Goal: Check status: Check status

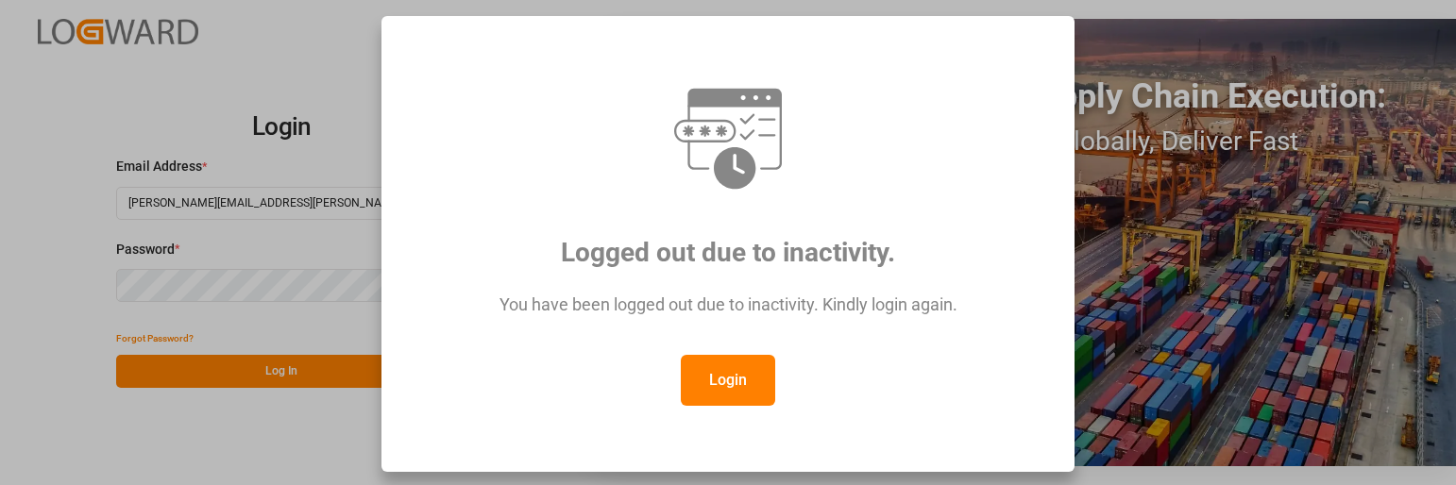
click at [719, 379] on button "Login" at bounding box center [728, 380] width 94 height 51
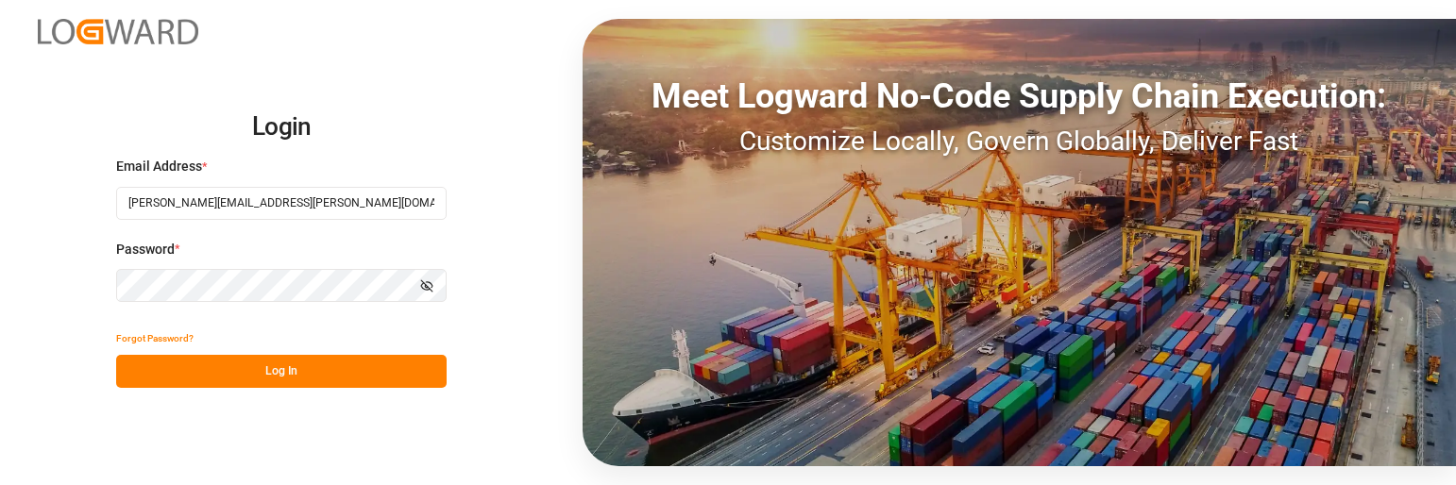
click at [342, 372] on button "Log In" at bounding box center [281, 371] width 330 height 33
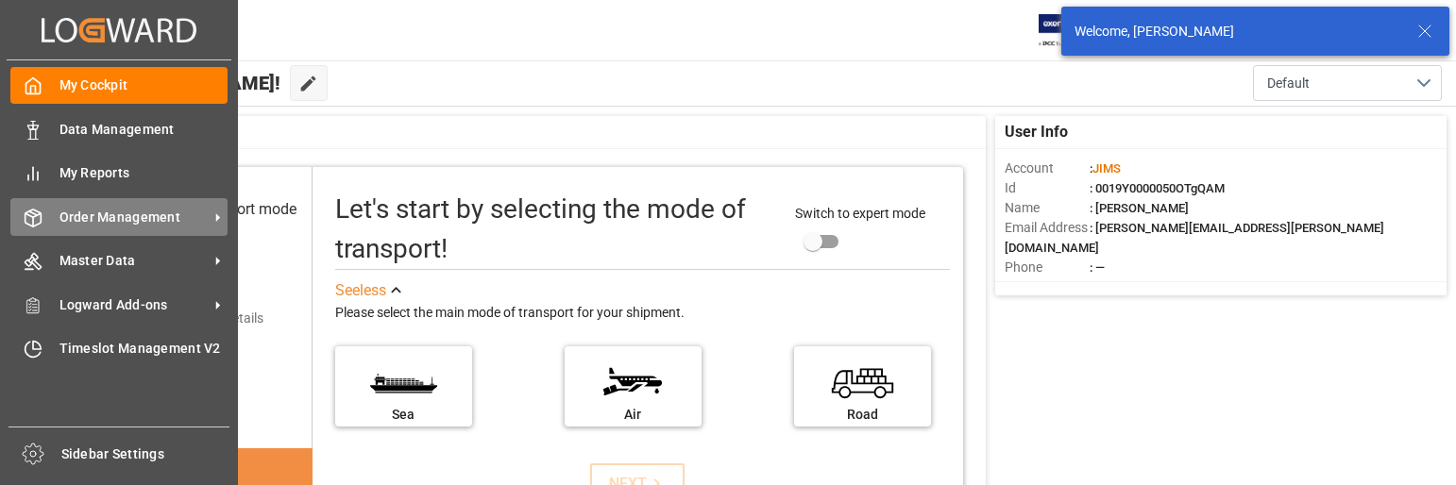
click at [160, 213] on span "Order Management" at bounding box center [133, 218] width 149 height 20
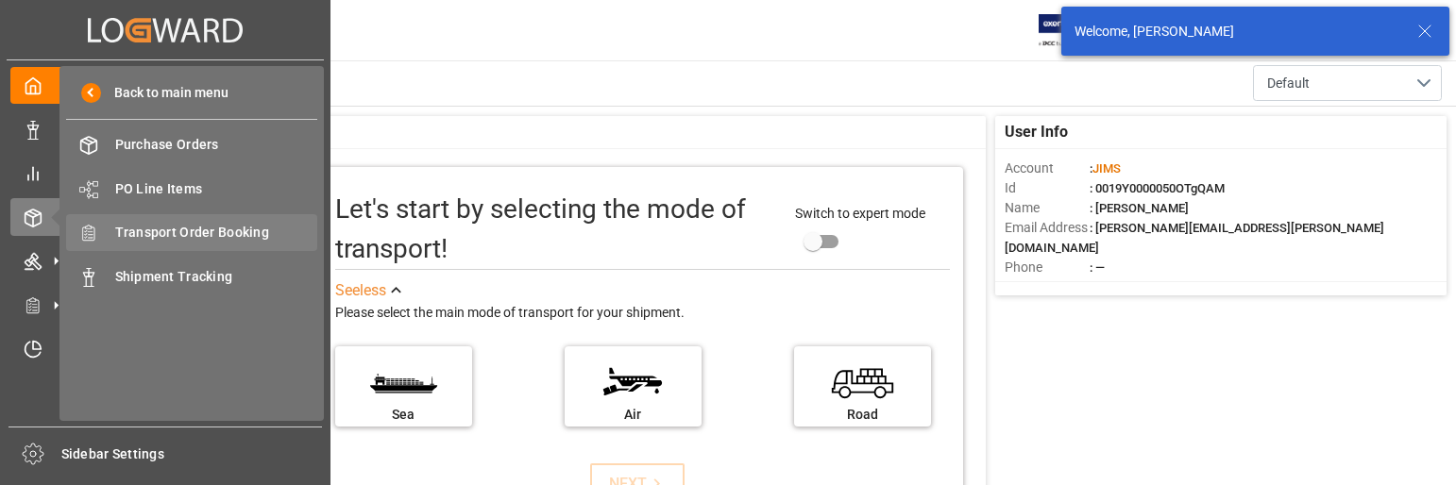
click at [230, 231] on span "Transport Order Booking" at bounding box center [216, 233] width 203 height 20
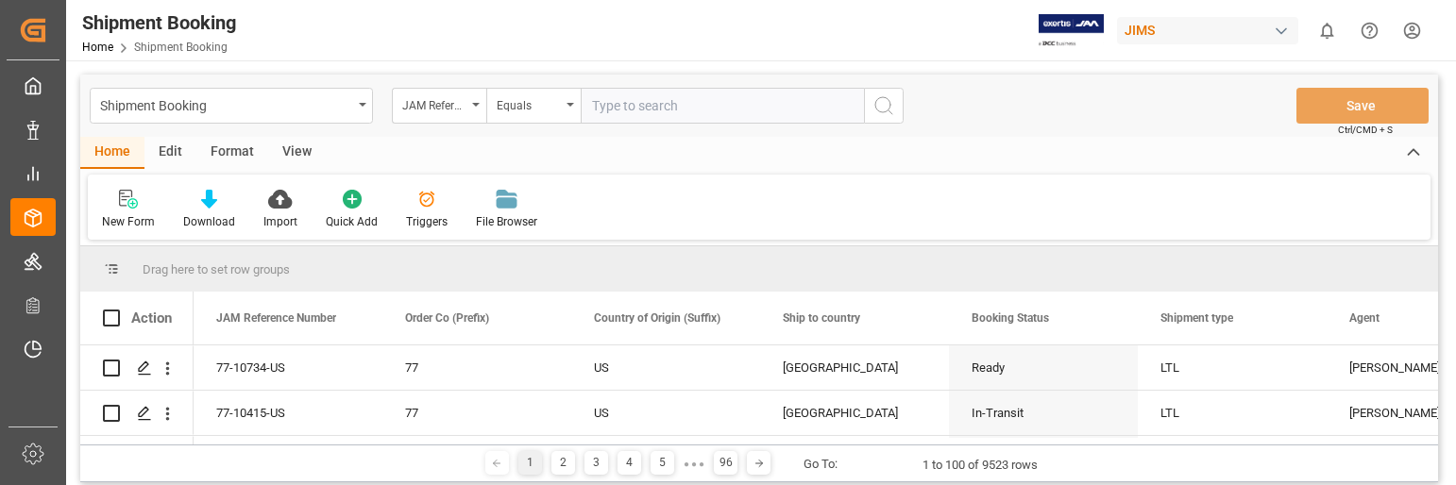
click at [630, 103] on input "text" at bounding box center [722, 106] width 283 height 36
type input "22-6413-CN"
click at [888, 98] on icon "search button" at bounding box center [883, 105] width 23 height 23
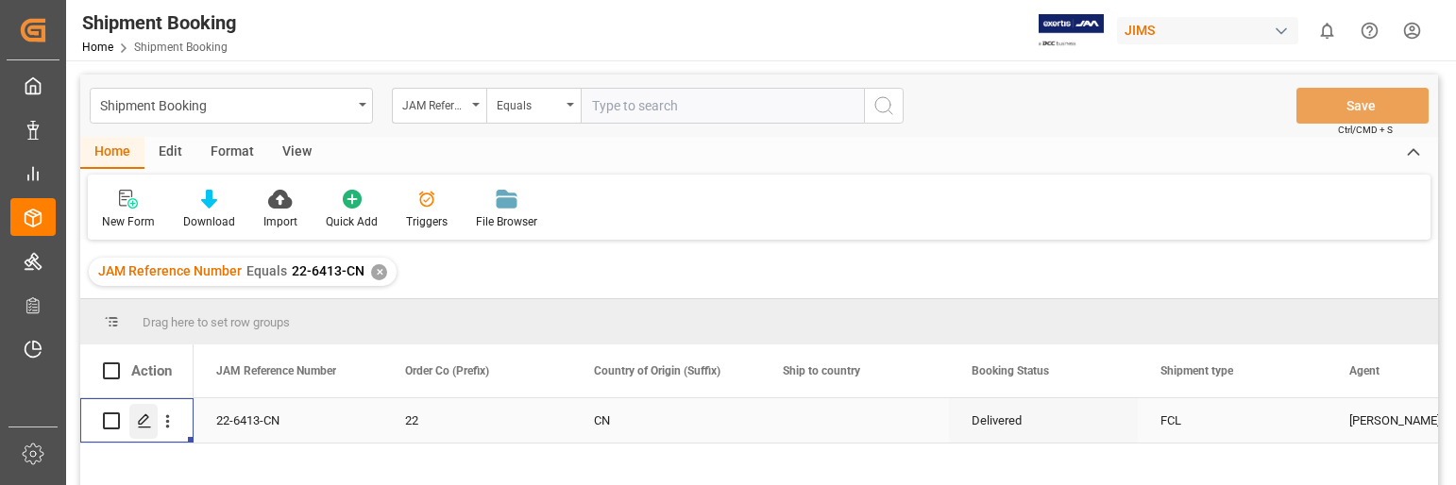
click at [140, 416] on icon "Press SPACE to select this row." at bounding box center [144, 420] width 15 height 15
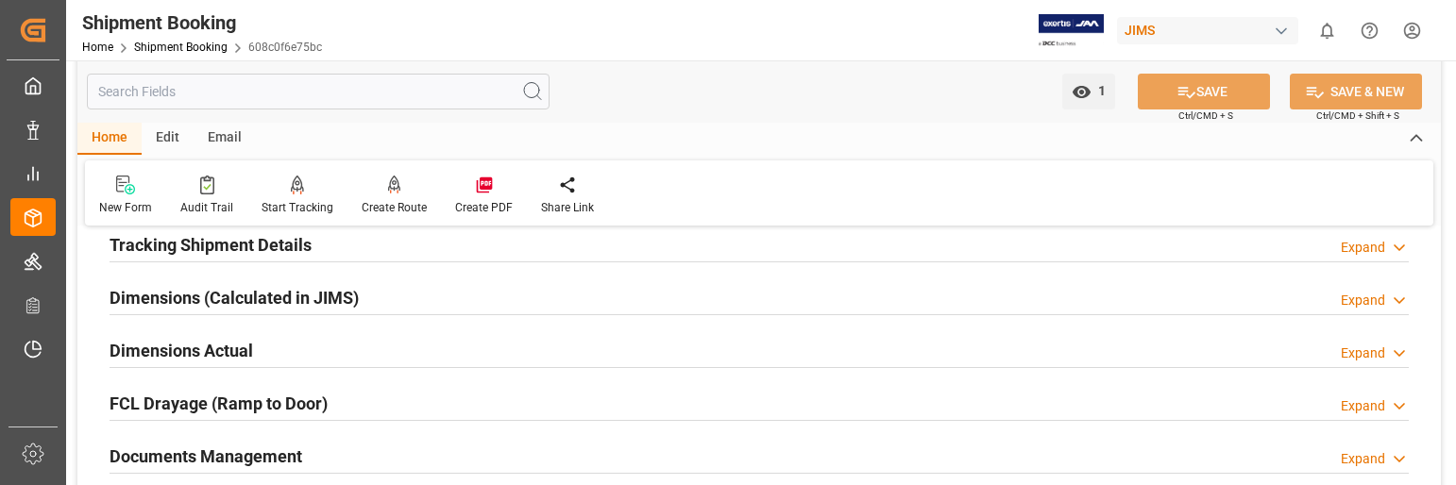
scroll to position [472, 0]
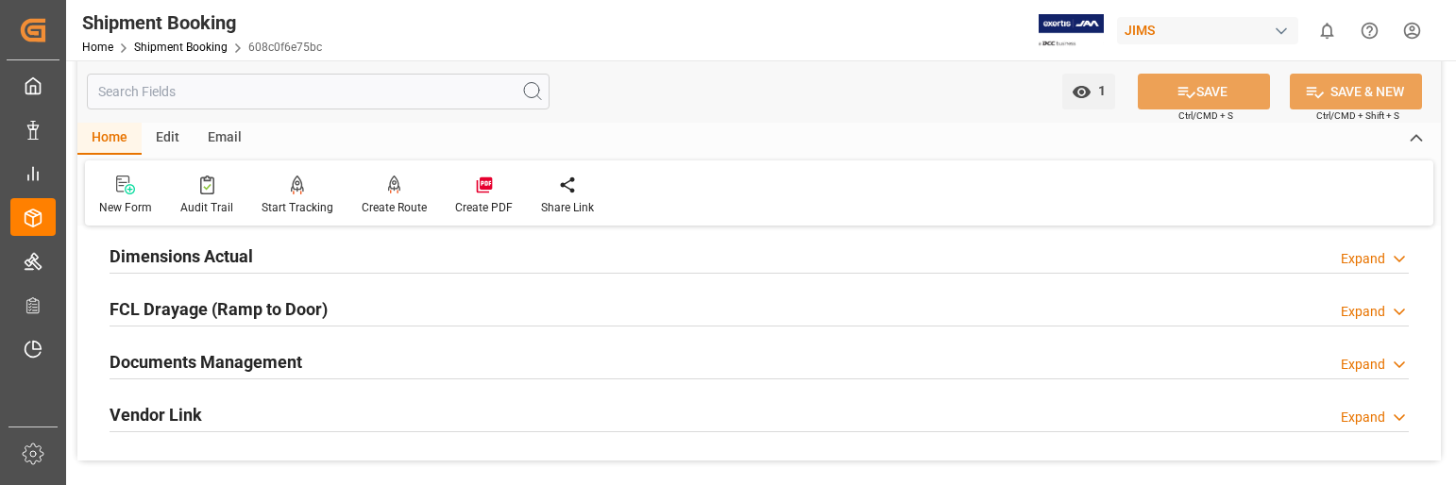
click at [1354, 361] on div "Expand" at bounding box center [1363, 365] width 44 height 20
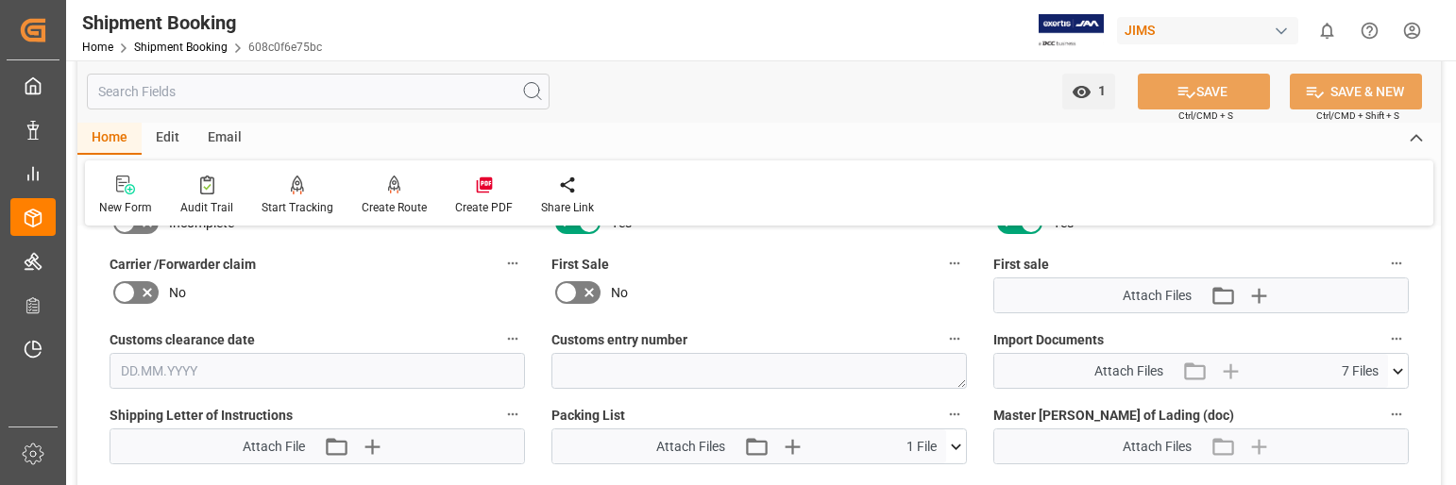
scroll to position [850, 0]
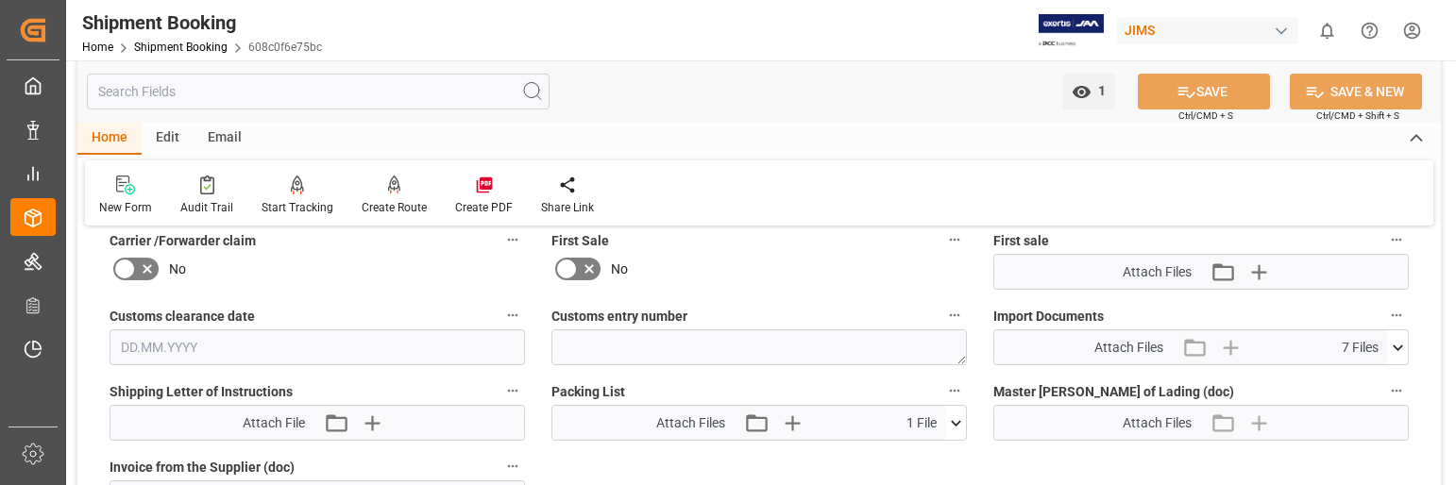
click at [1402, 345] on icon at bounding box center [1397, 348] width 10 height 6
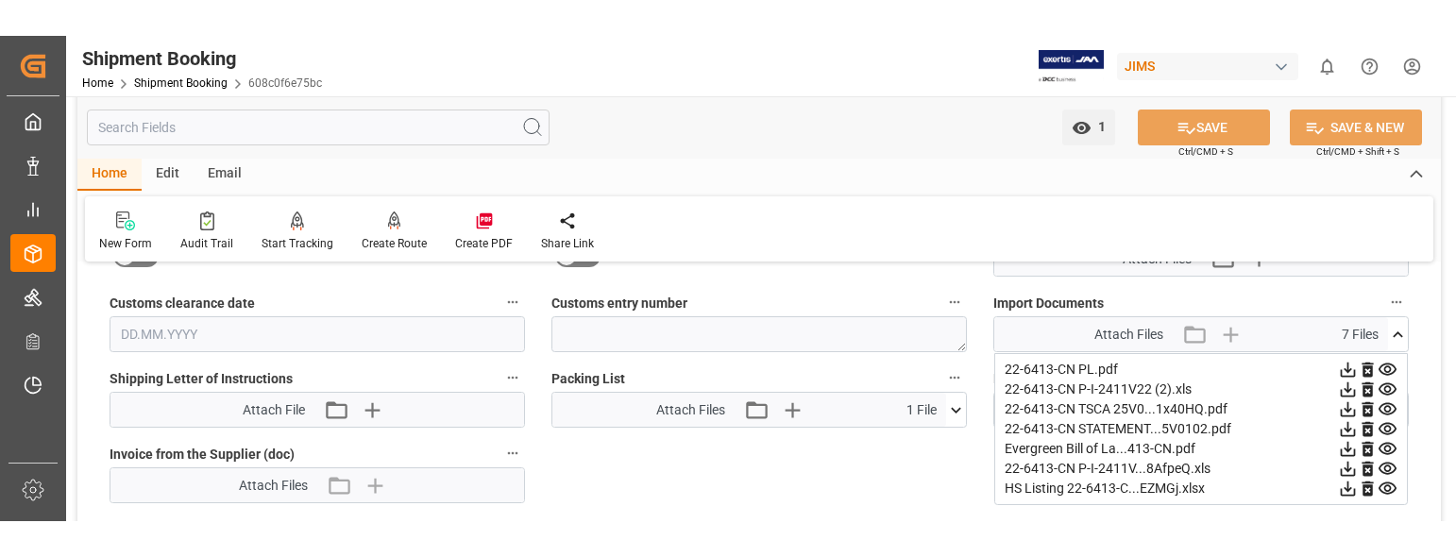
scroll to position [944, 0]
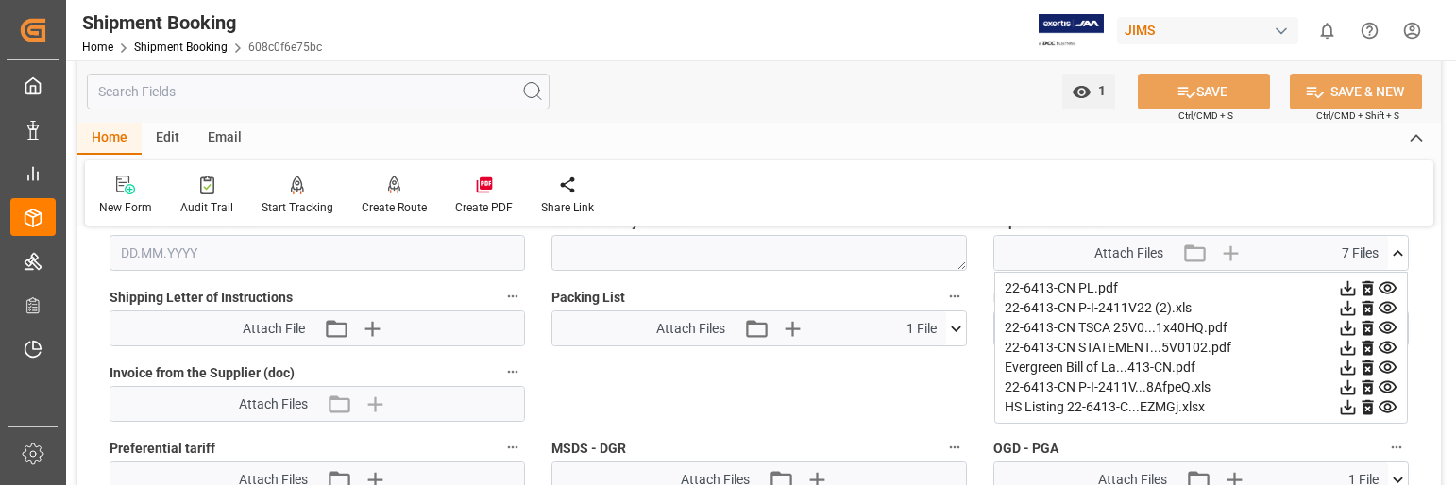
click at [1346, 389] on icon at bounding box center [1348, 387] width 15 height 15
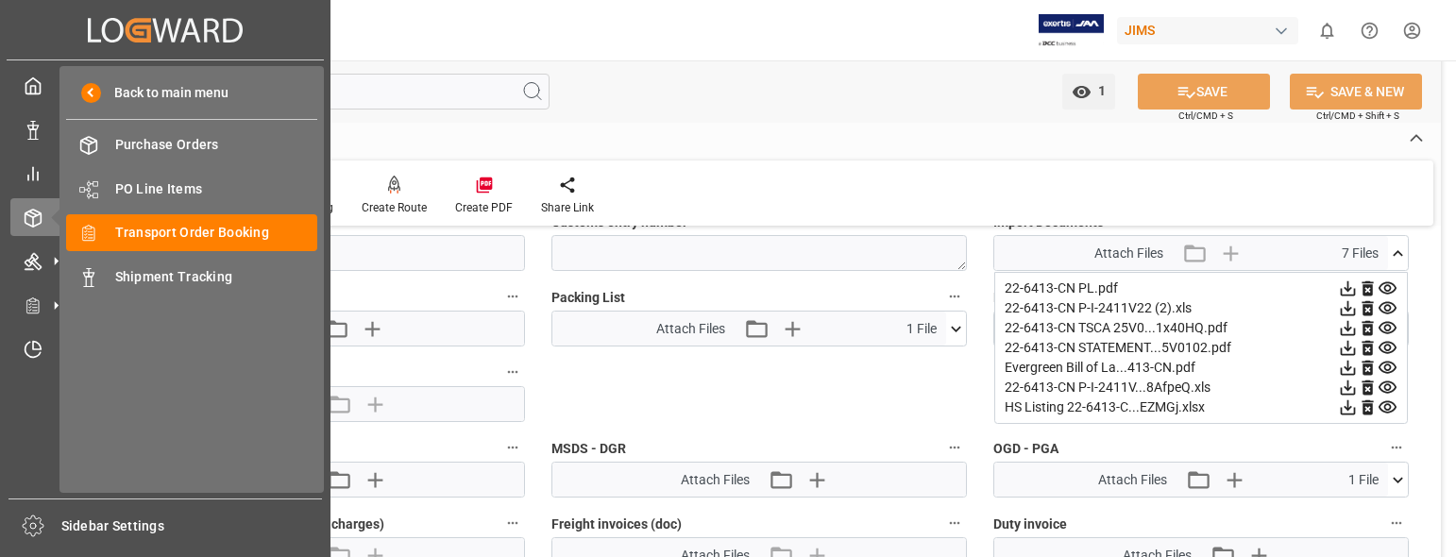
click at [13, 451] on div "My Cockpit My Cockpit Data Management Data Management My Reports My Reports Ord…" at bounding box center [165, 279] width 317 height 438
click at [25, 438] on div "My Cockpit My Cockpit Data Management Data Management My Reports My Reports Ord…" at bounding box center [165, 279] width 317 height 438
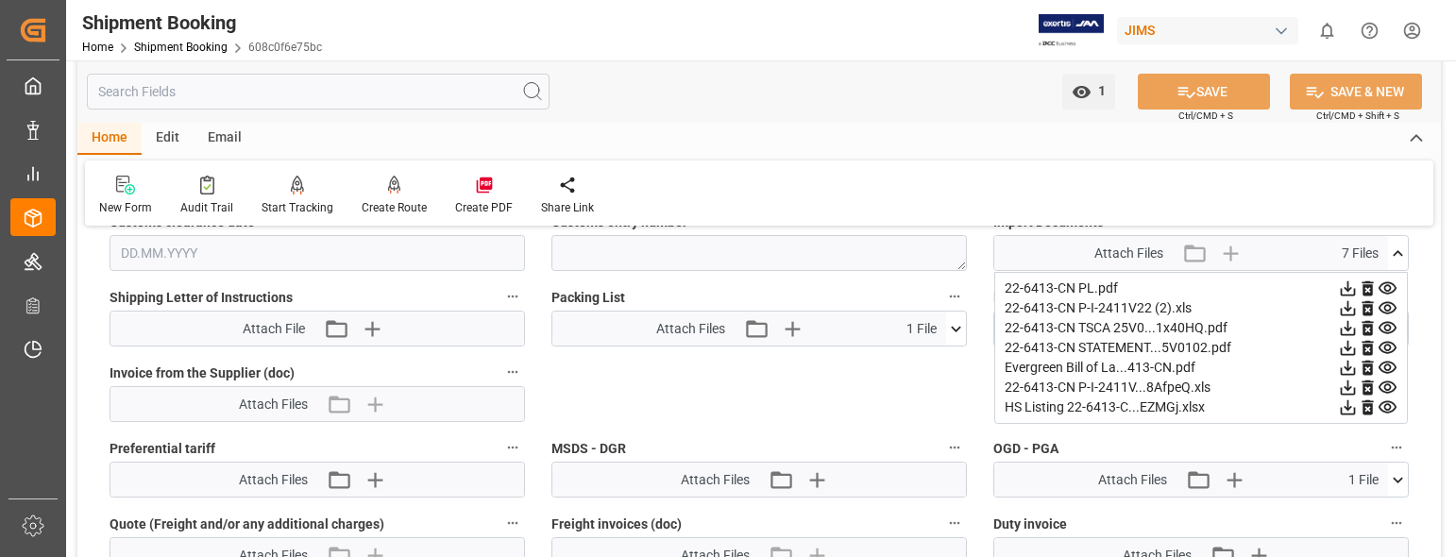
click at [1349, 308] on icon at bounding box center [1348, 308] width 15 height 15
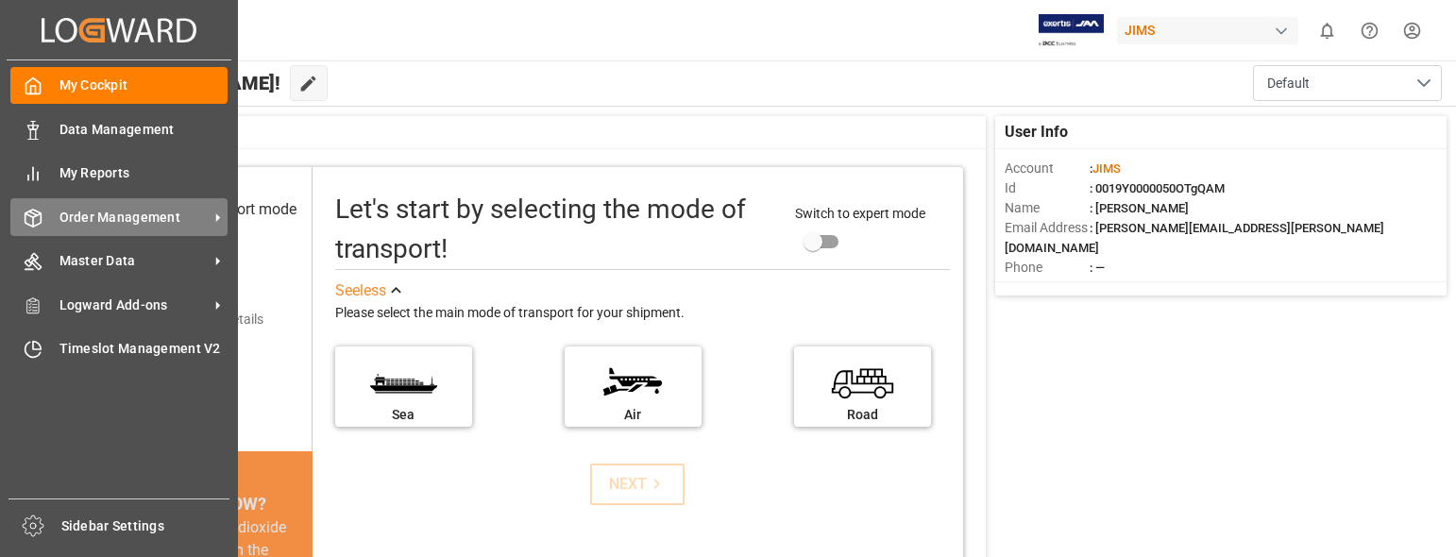
click at [134, 217] on span "Order Management" at bounding box center [133, 218] width 149 height 20
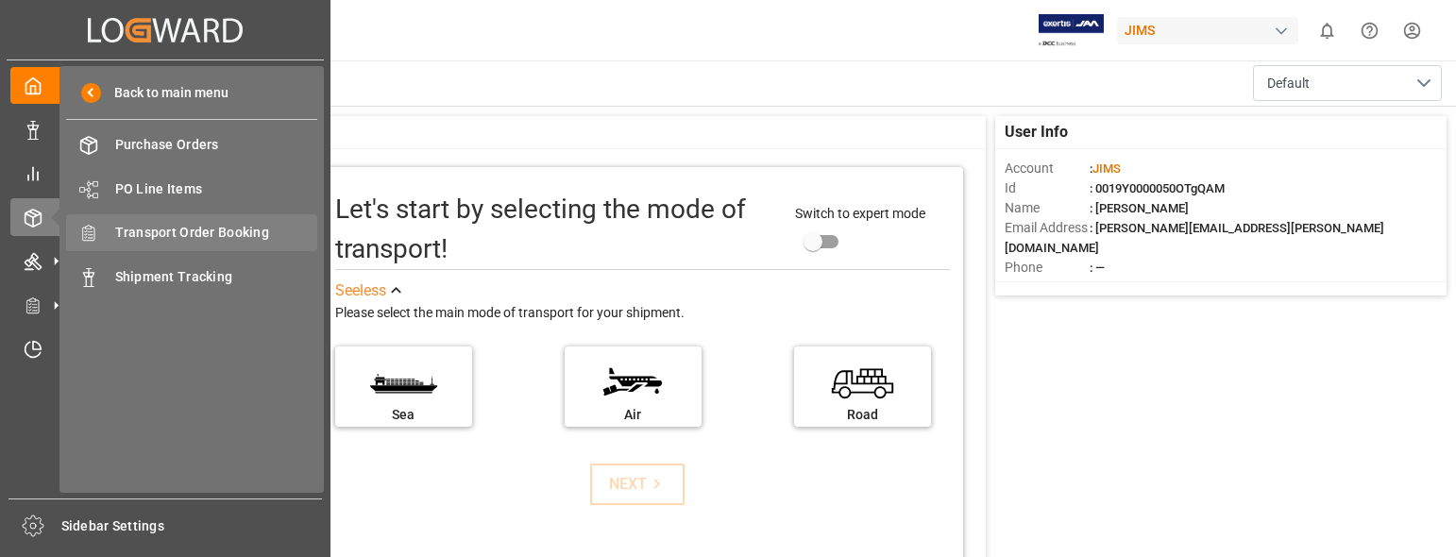
click at [221, 233] on span "Transport Order Booking" at bounding box center [216, 233] width 203 height 20
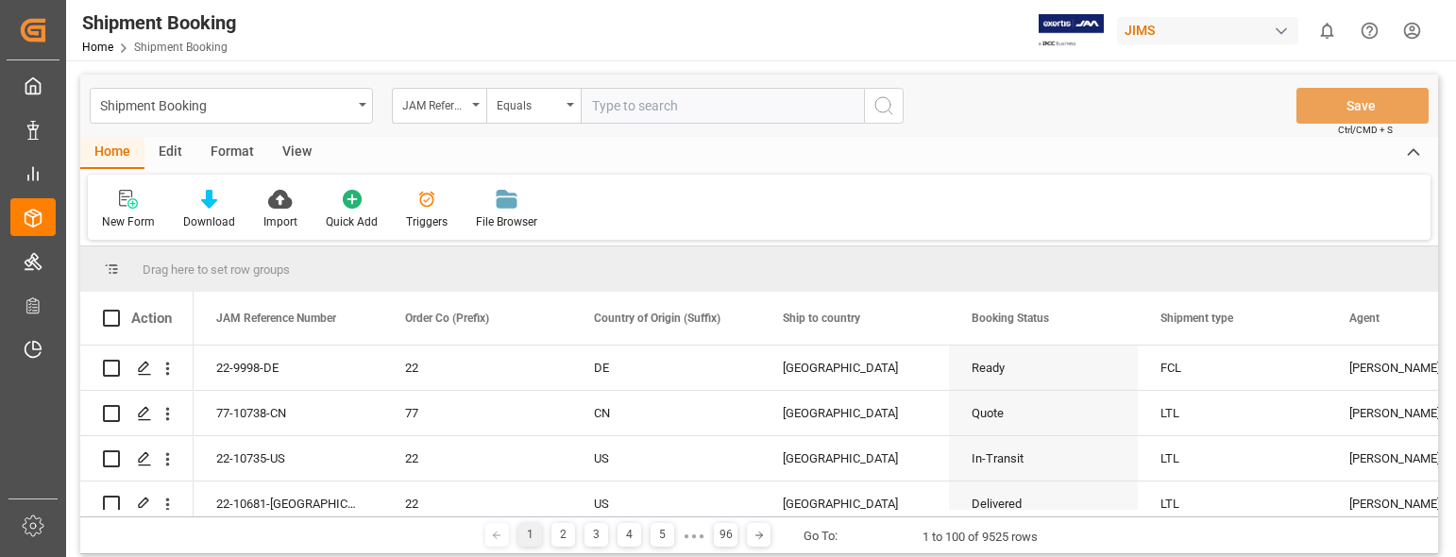
click at [632, 105] on input "text" at bounding box center [722, 106] width 283 height 36
type input "22-6413-CN"
click at [880, 109] on icon "search button" at bounding box center [883, 105] width 23 height 23
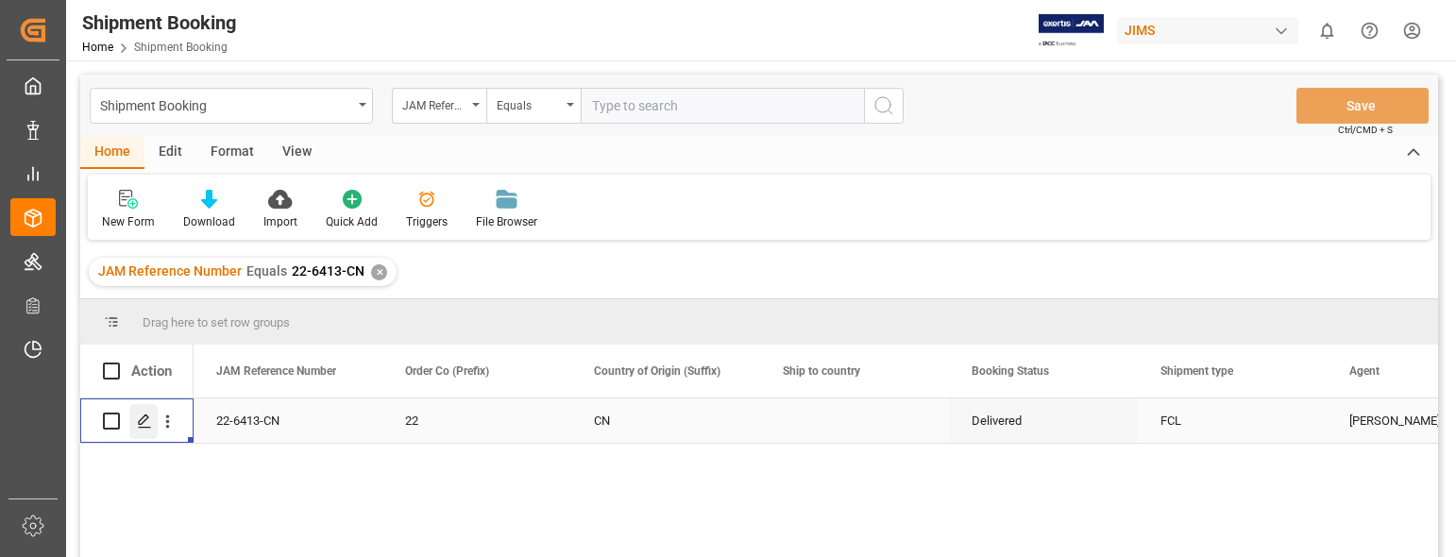
click at [145, 423] on icon "Press SPACE to select this row." at bounding box center [144, 420] width 15 height 15
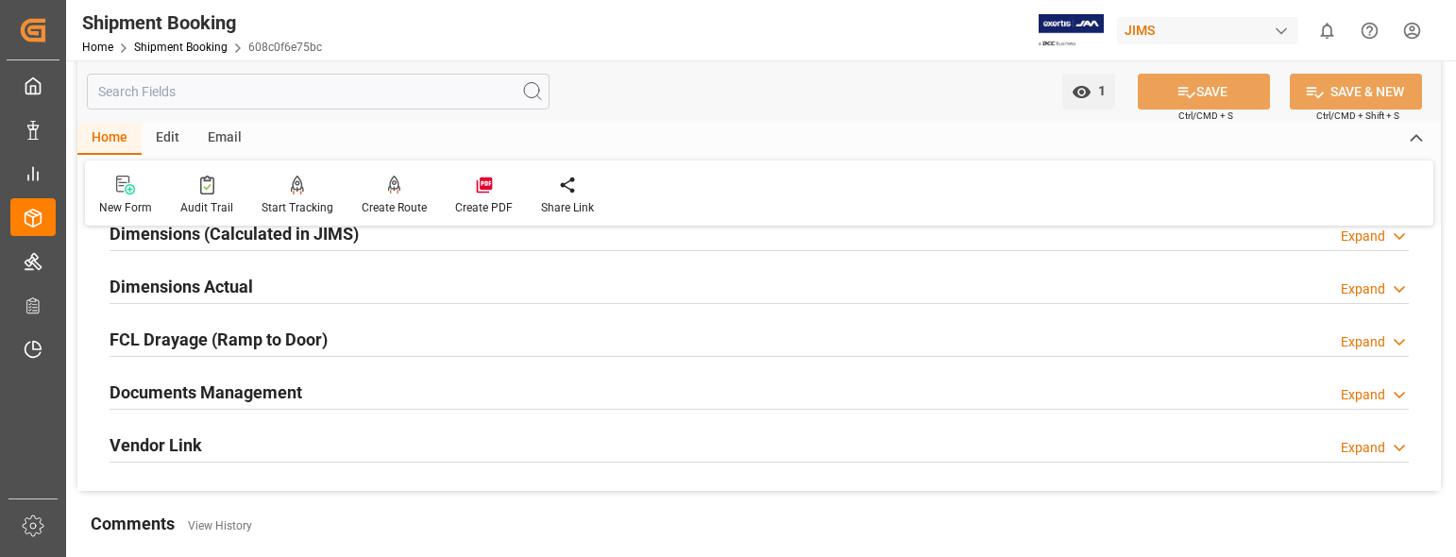
scroll to position [478, 0]
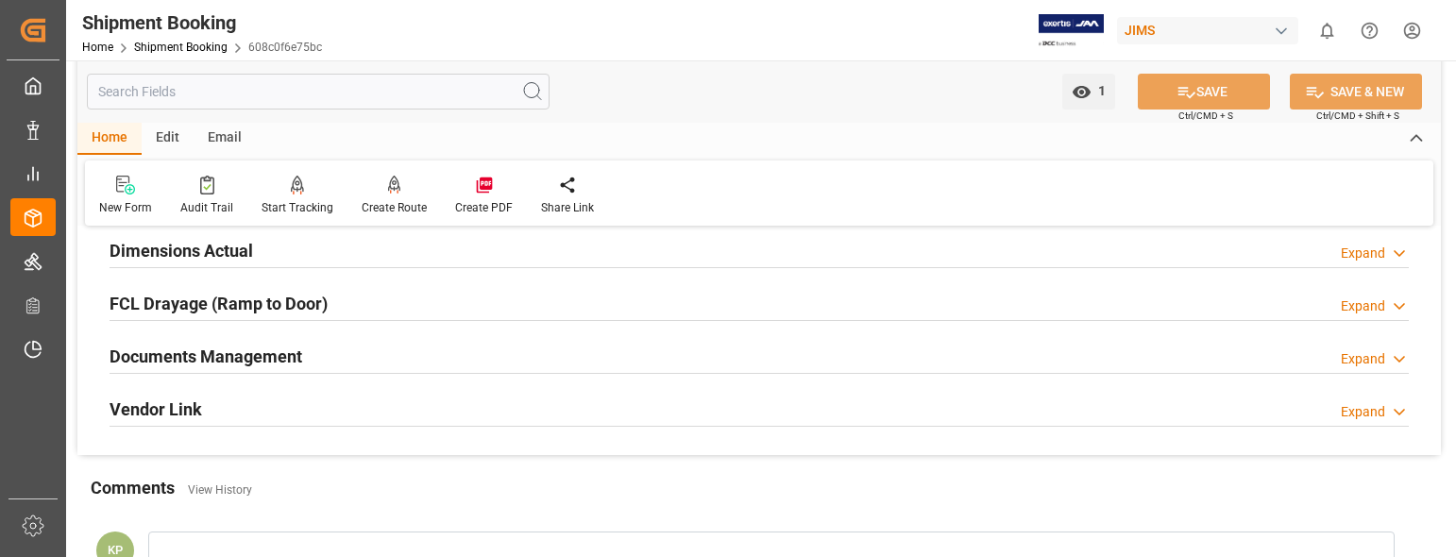
click at [1373, 355] on div "Expand" at bounding box center [1363, 359] width 44 height 20
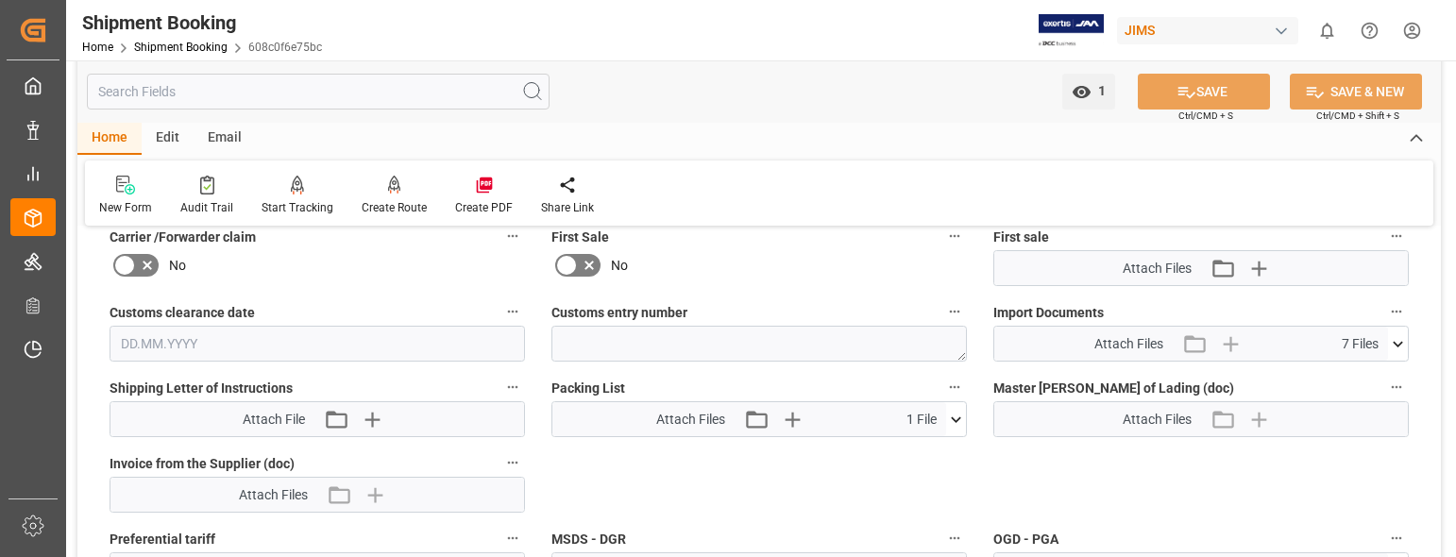
scroll to position [855, 0]
click at [1399, 337] on icon at bounding box center [1398, 342] width 20 height 20
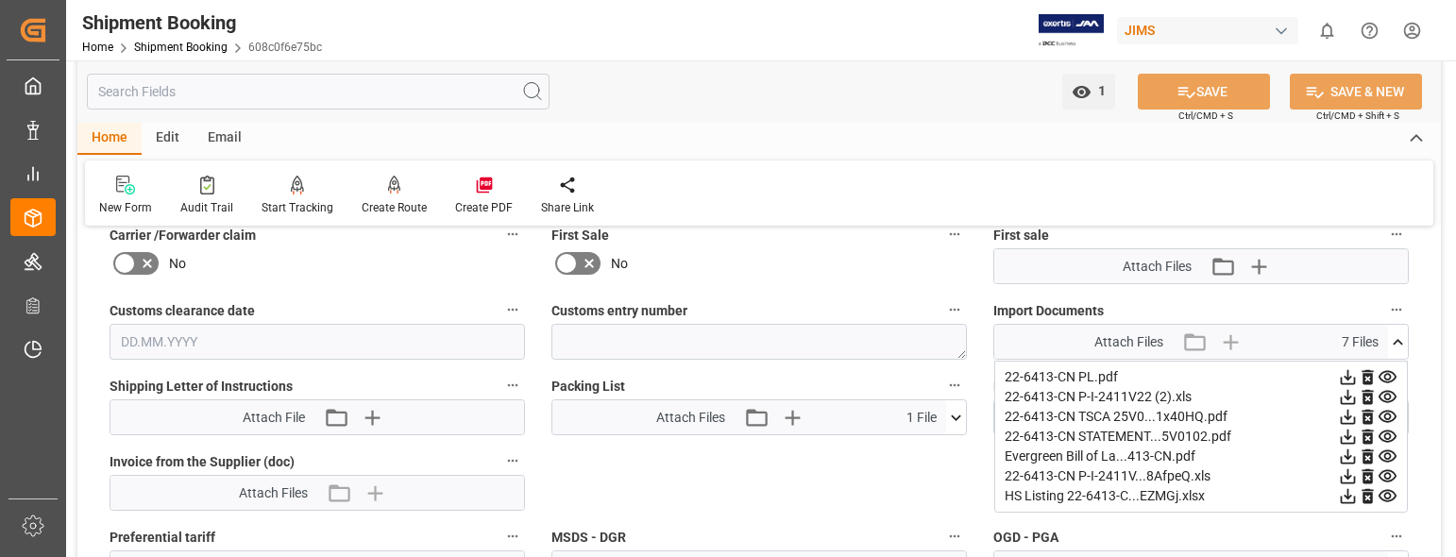
click at [1347, 376] on icon at bounding box center [1348, 377] width 15 height 15
click at [1346, 396] on icon at bounding box center [1348, 397] width 15 height 15
click at [1347, 415] on icon at bounding box center [1348, 417] width 15 height 15
click at [1348, 434] on icon at bounding box center [1348, 437] width 15 height 15
click at [1350, 473] on icon at bounding box center [1348, 476] width 20 height 20
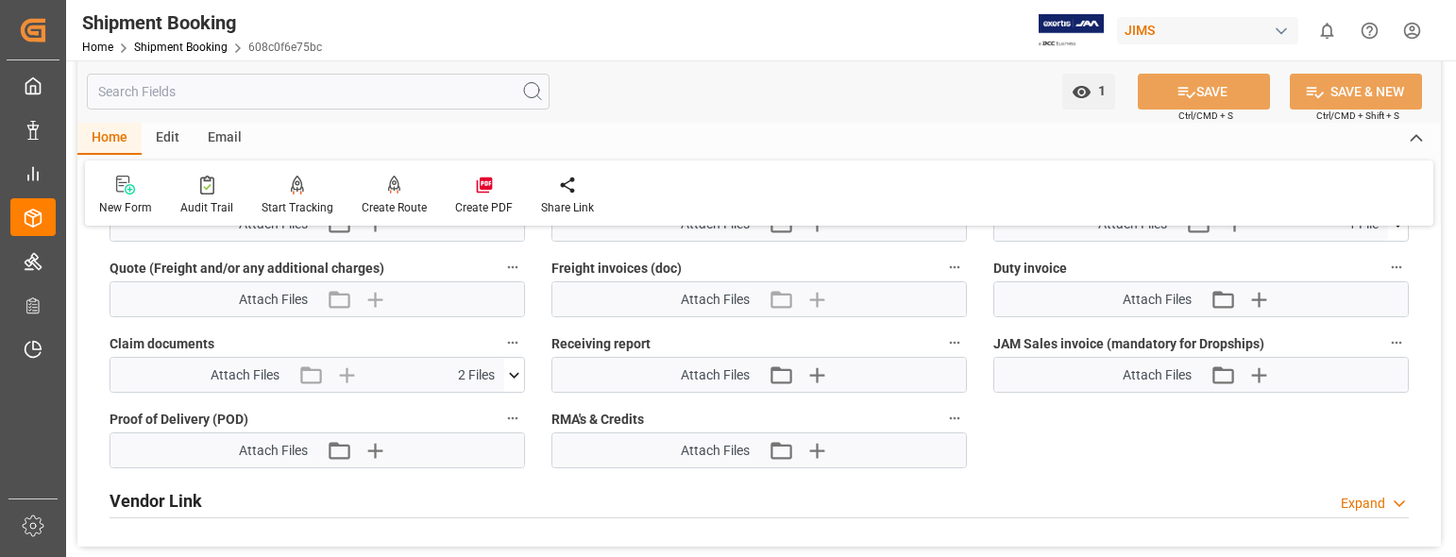
scroll to position [1233, 0]
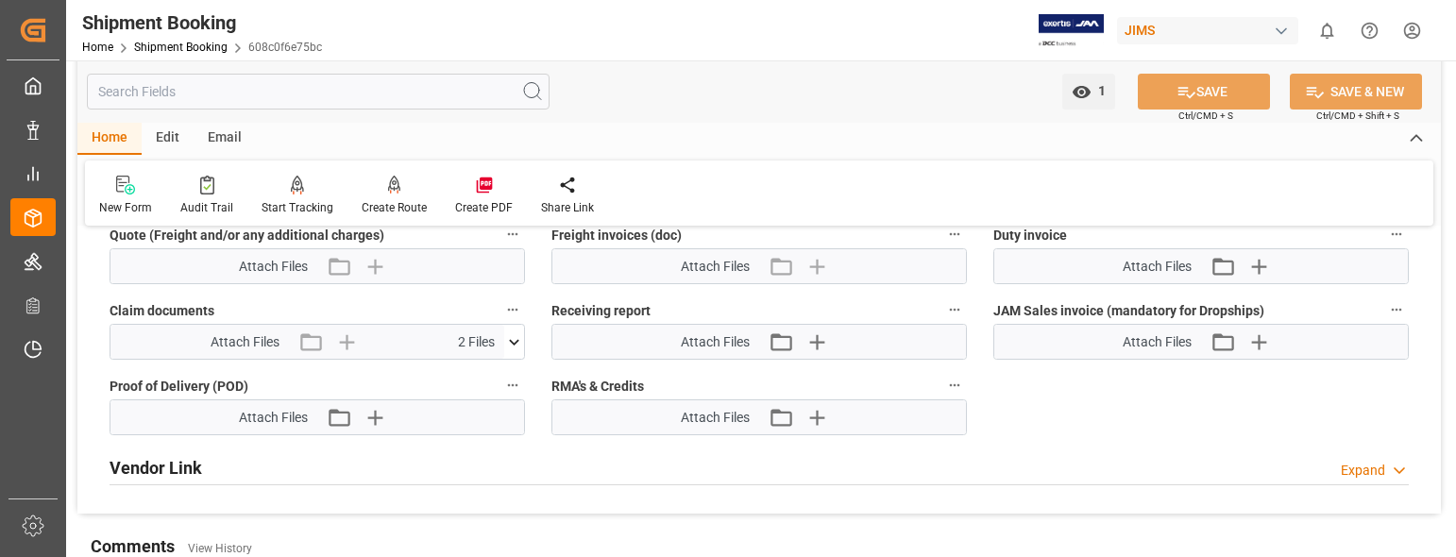
click at [518, 339] on icon at bounding box center [514, 342] width 10 height 6
click at [463, 378] on icon at bounding box center [464, 377] width 15 height 15
click at [466, 394] on icon at bounding box center [464, 397] width 20 height 20
click at [1407, 26] on html "Created by potrace 1.15, written by Peter Selinger 2001-2017 Created by potrace…" at bounding box center [728, 278] width 1456 height 557
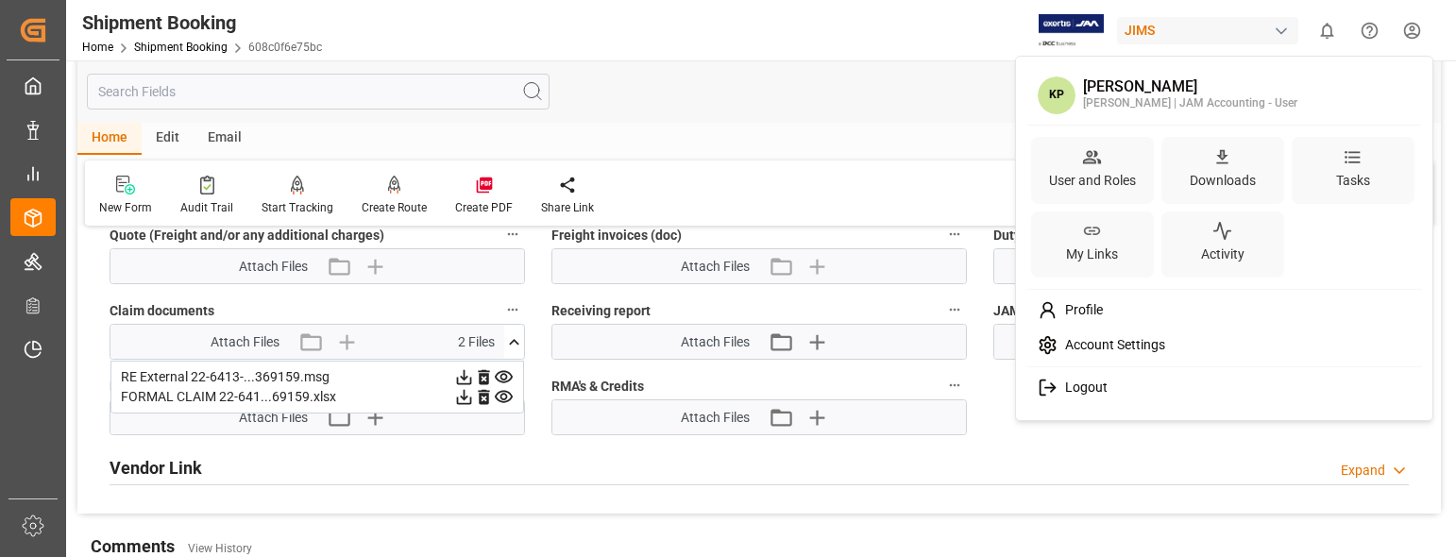
click at [1106, 383] on div "Logout" at bounding box center [1224, 387] width 387 height 35
